Goal: Task Accomplishment & Management: Manage account settings

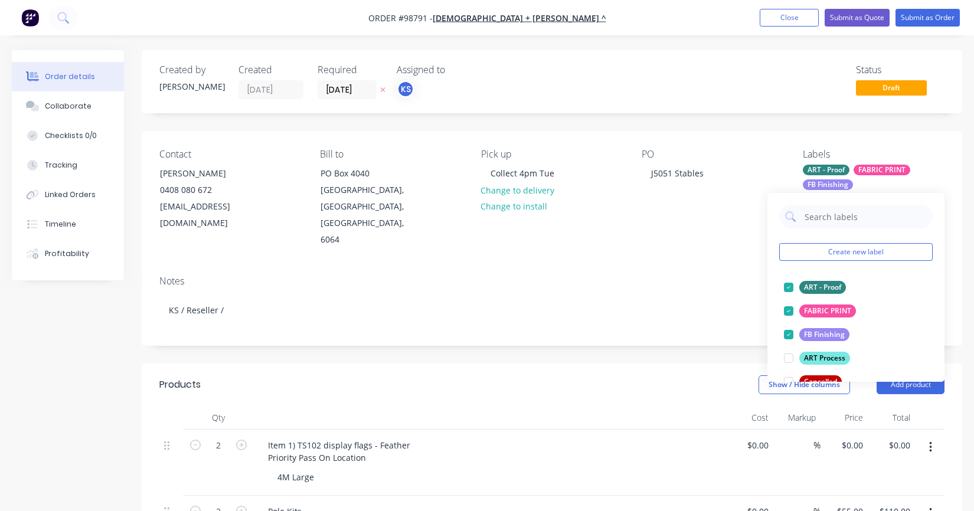
scroll to position [223, 0]
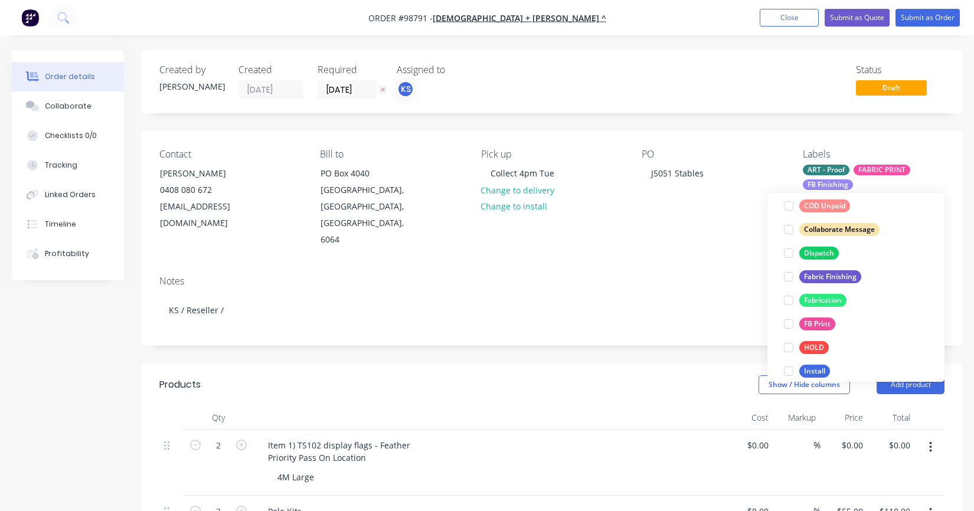
click at [794, 14] on button "Close" at bounding box center [788, 18] width 59 height 18
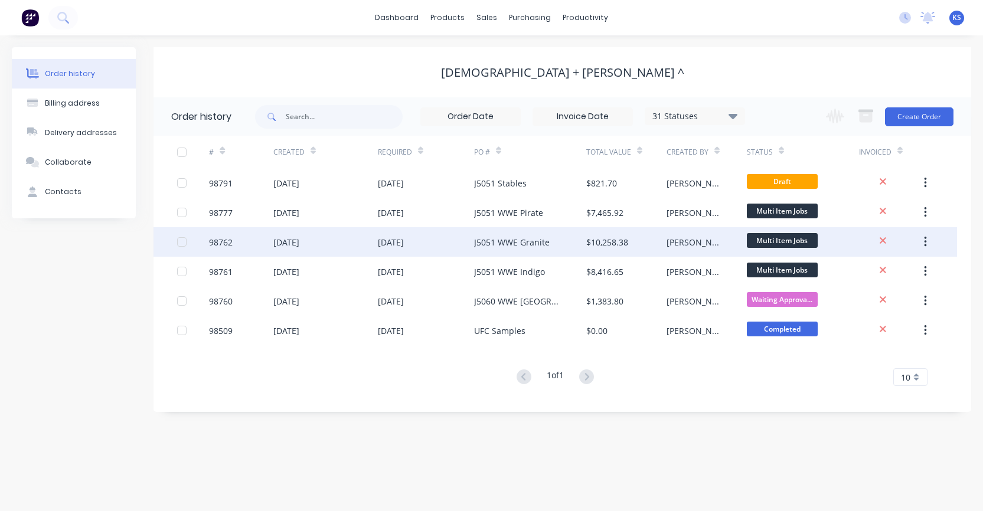
click at [389, 247] on div "[DATE]" at bounding box center [391, 242] width 26 height 12
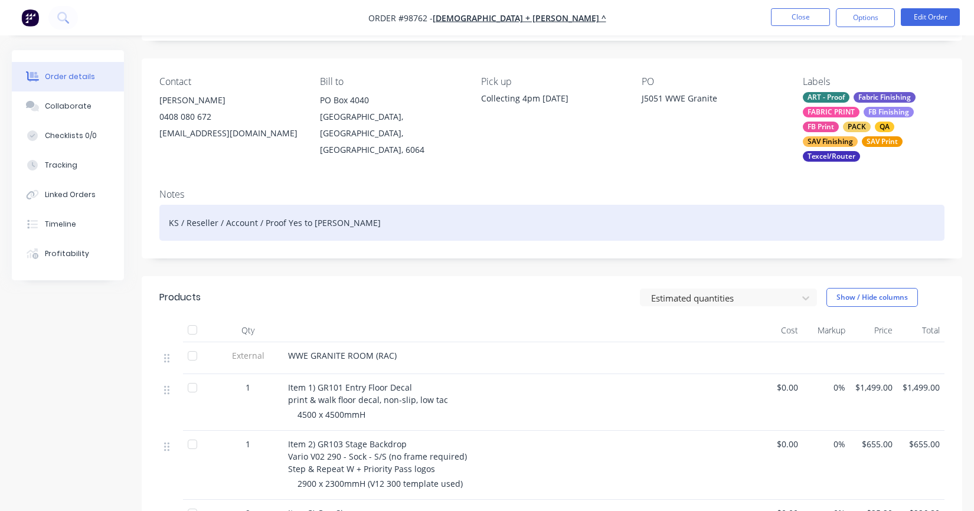
scroll to position [177, 0]
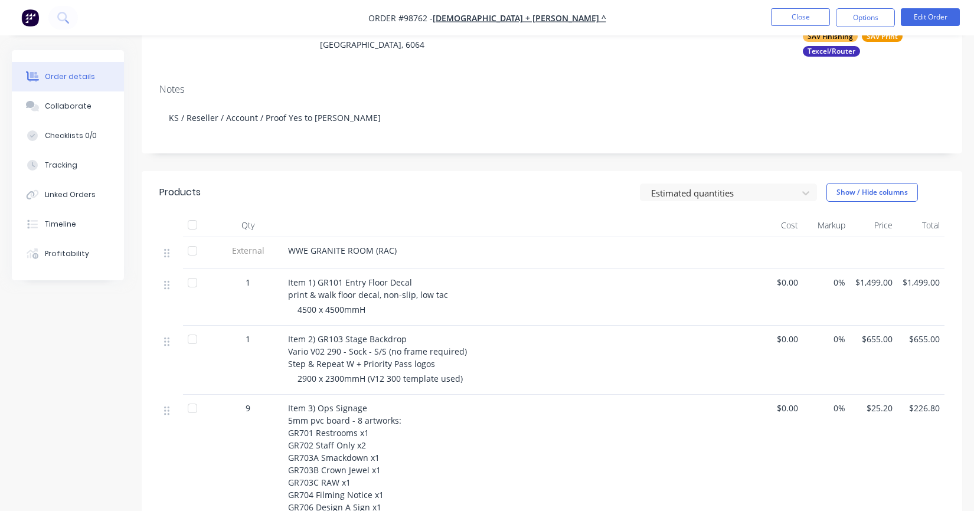
click at [355, 375] on span "2900 x 2300mmH (V12 300 template used)" at bounding box center [379, 378] width 165 height 11
drag, startPoint x: 316, startPoint y: 376, endPoint x: 297, endPoint y: 376, distance: 18.9
click at [297, 376] on div "Item 2) GR103 Stage Backdrop Vario V02 290 - Sock - S/S (no frame required) Ste…" at bounding box center [519, 360] width 472 height 69
click at [924, 15] on button "Edit Order" at bounding box center [930, 17] width 59 height 18
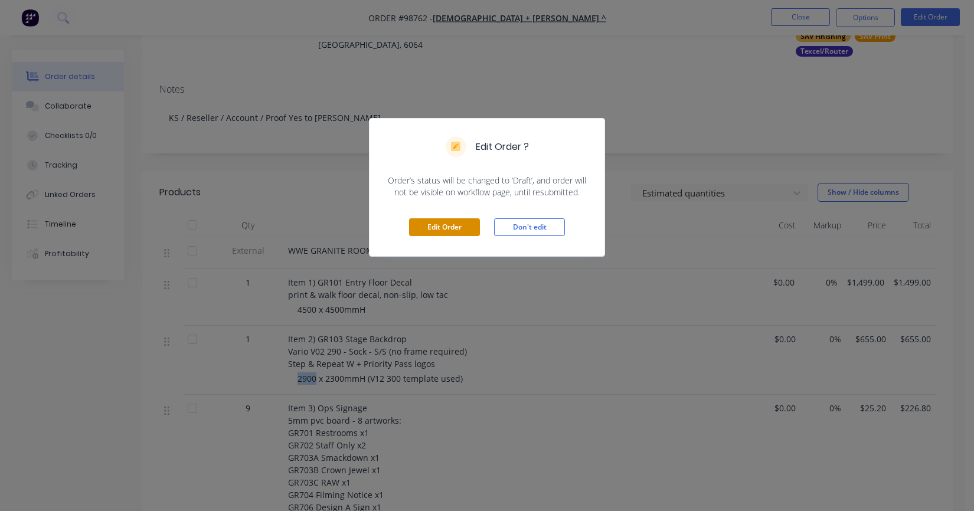
click at [464, 221] on button "Edit Order" at bounding box center [444, 227] width 71 height 18
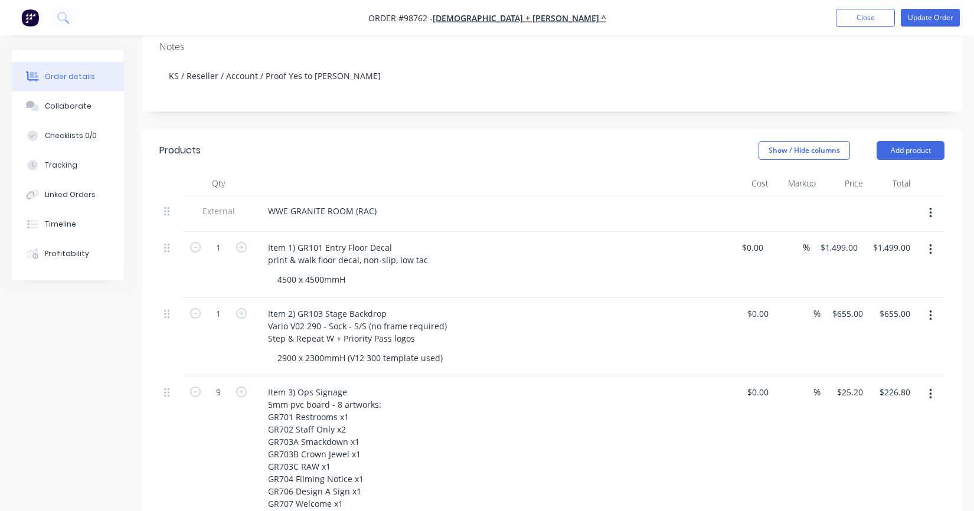
scroll to position [236, 0]
click at [294, 348] on div "2900 x 2300mmH (V12 300 template used)" at bounding box center [360, 356] width 184 height 17
click at [447, 348] on div "4000 x 2300mmH (V12 300 template used)" at bounding box center [360, 356] width 184 height 17
click at [595, 311] on div "Item 2) GR103 Stage Backdrop Vario V02 290 - Sock - S/S (no frame required) Ste…" at bounding box center [489, 324] width 463 height 42
click at [856, 303] on input "655" at bounding box center [849, 311] width 37 height 17
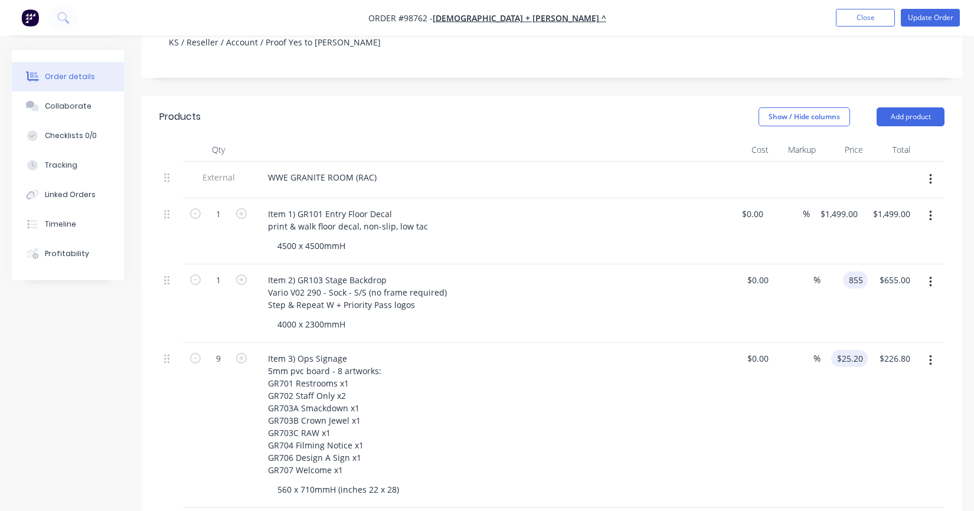
scroll to position [295, 0]
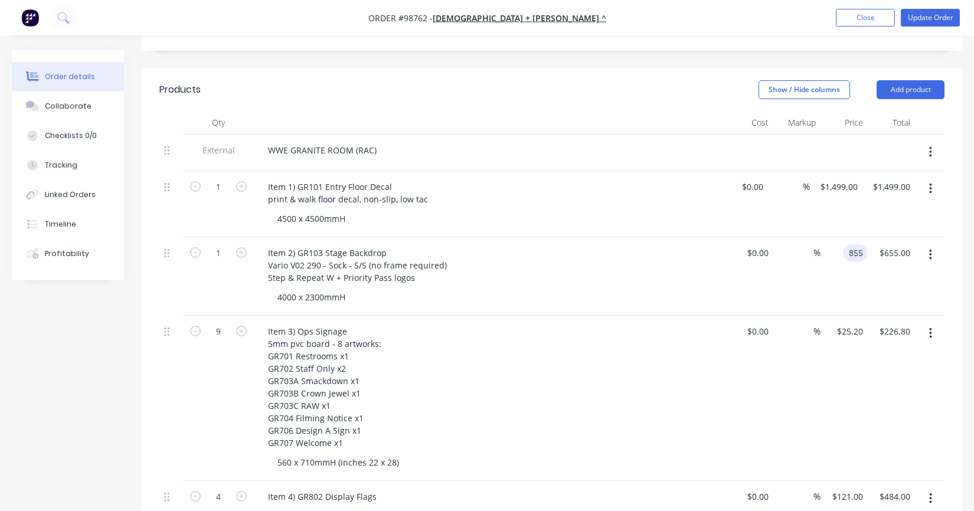
type input "$855.00"
click at [840, 279] on div "$855.00 855" at bounding box center [843, 276] width 47 height 78
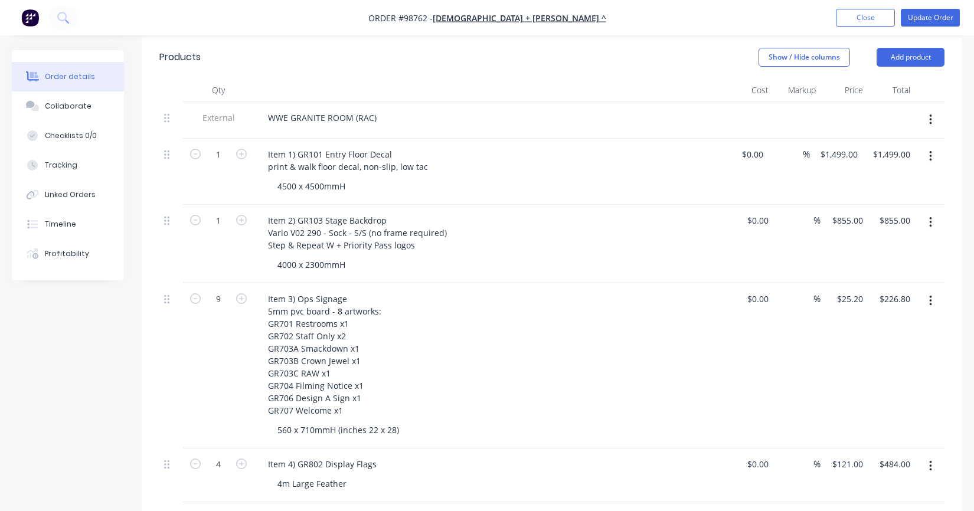
scroll to position [354, 0]
